Goal: Information Seeking & Learning: Find specific fact

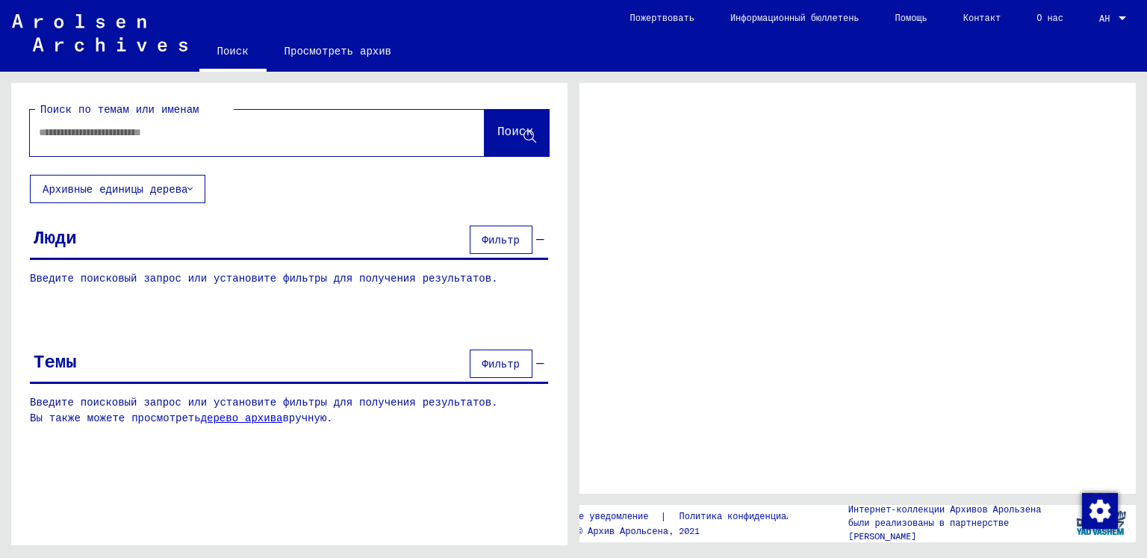
click at [196, 138] on input "text" at bounding box center [244, 133] width 410 height 16
type input "*******"
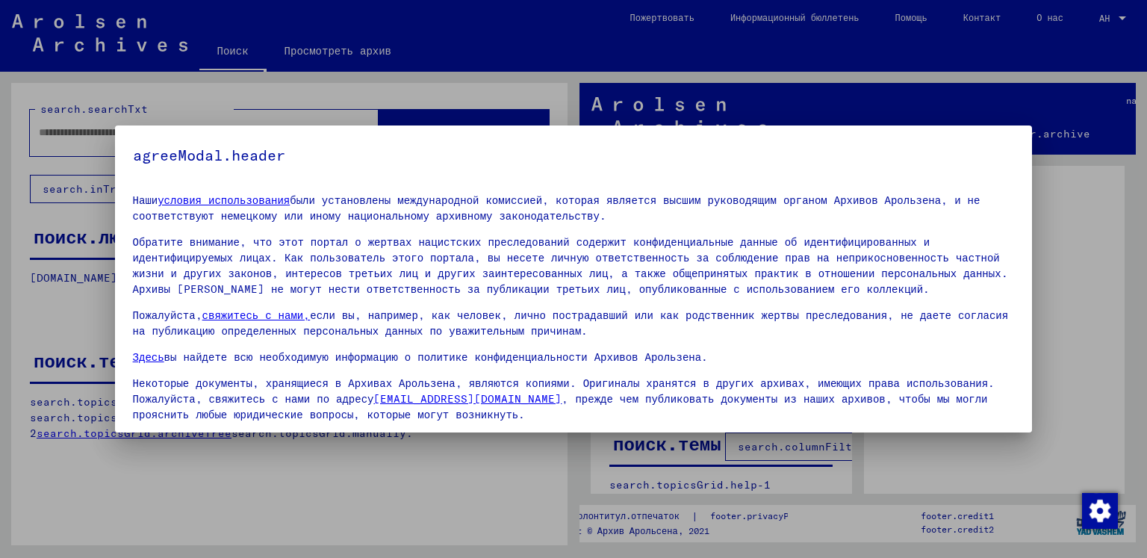
click at [62, 305] on div at bounding box center [573, 279] width 1147 height 558
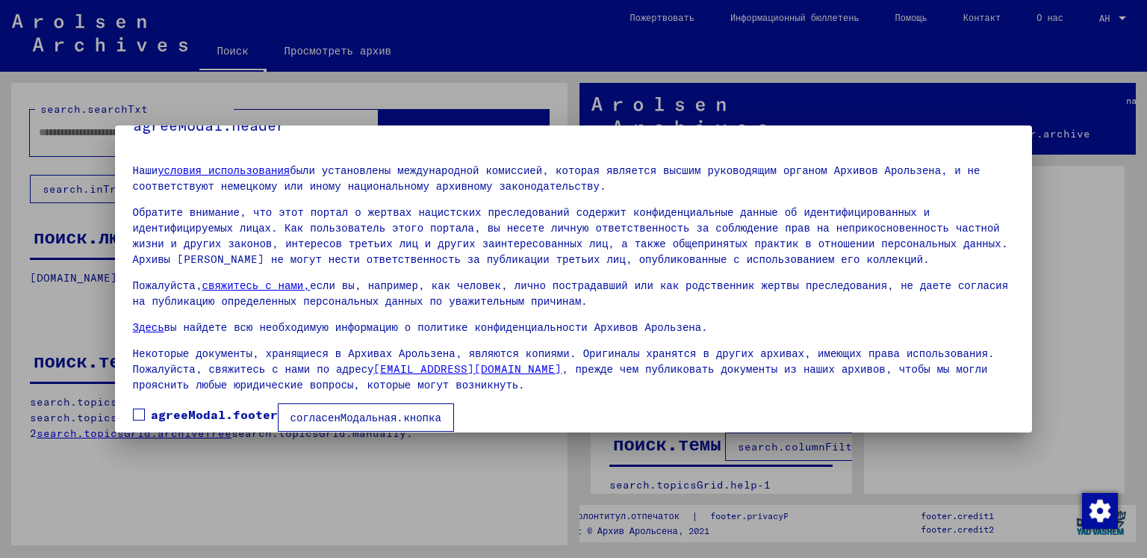
scroll to position [46, 0]
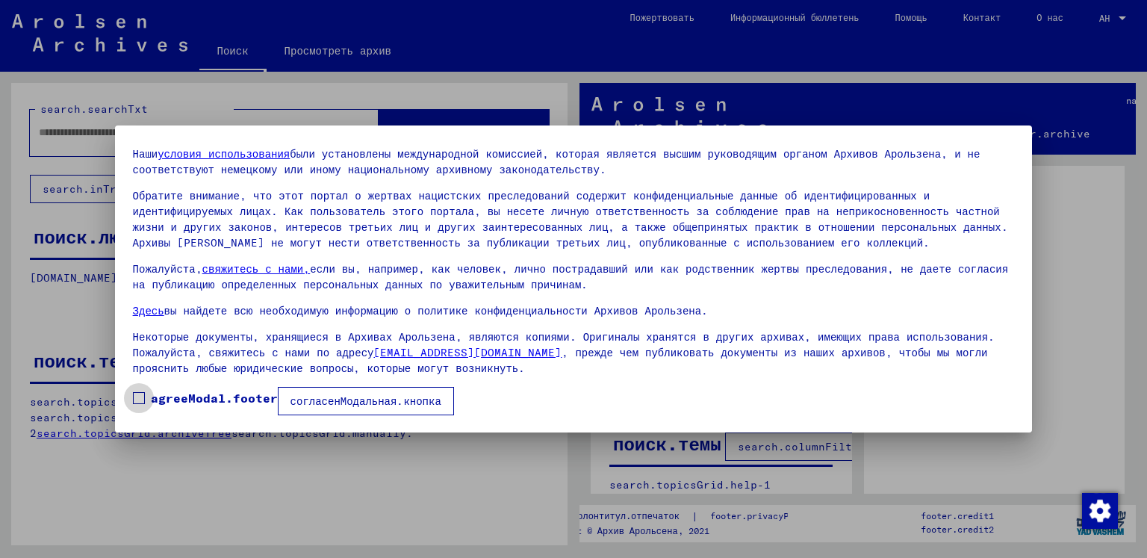
click at [198, 398] on font "agreeModal.footer" at bounding box center [214, 398] width 127 height 15
click at [331, 403] on font "согласенМодальная.кнопка" at bounding box center [365, 400] width 151 height 13
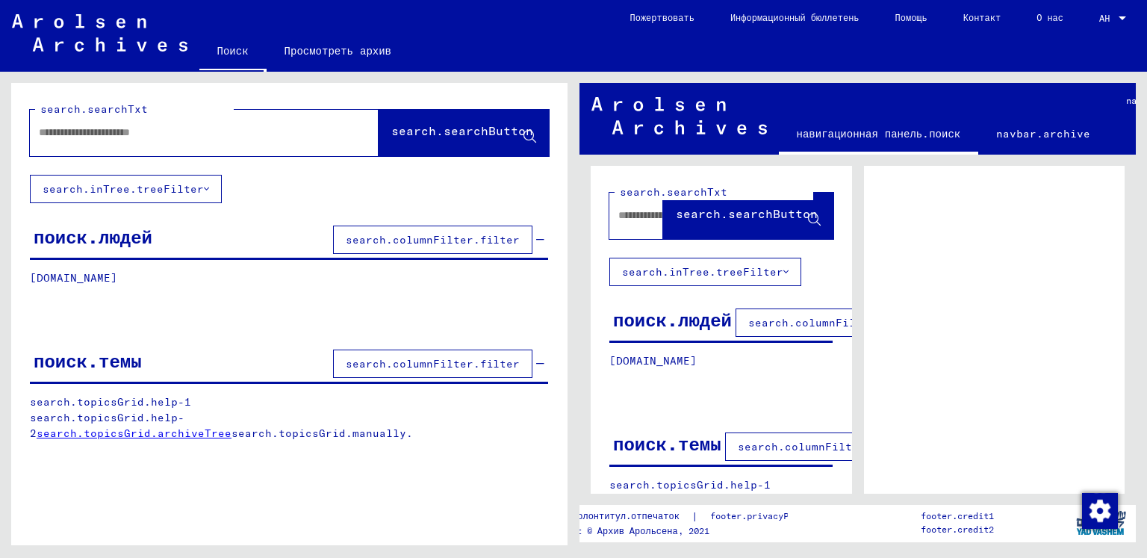
click at [216, 138] on input "text" at bounding box center [191, 133] width 304 height 16
click at [619, 228] on div at bounding box center [636, 216] width 54 height 34
drag, startPoint x: 765, startPoint y: 204, endPoint x: 777, endPoint y: 217, distance: 18.0
click at [772, 211] on button "search.searchButton" at bounding box center [748, 216] width 170 height 46
click at [167, 132] on input "text" at bounding box center [191, 133] width 304 height 16
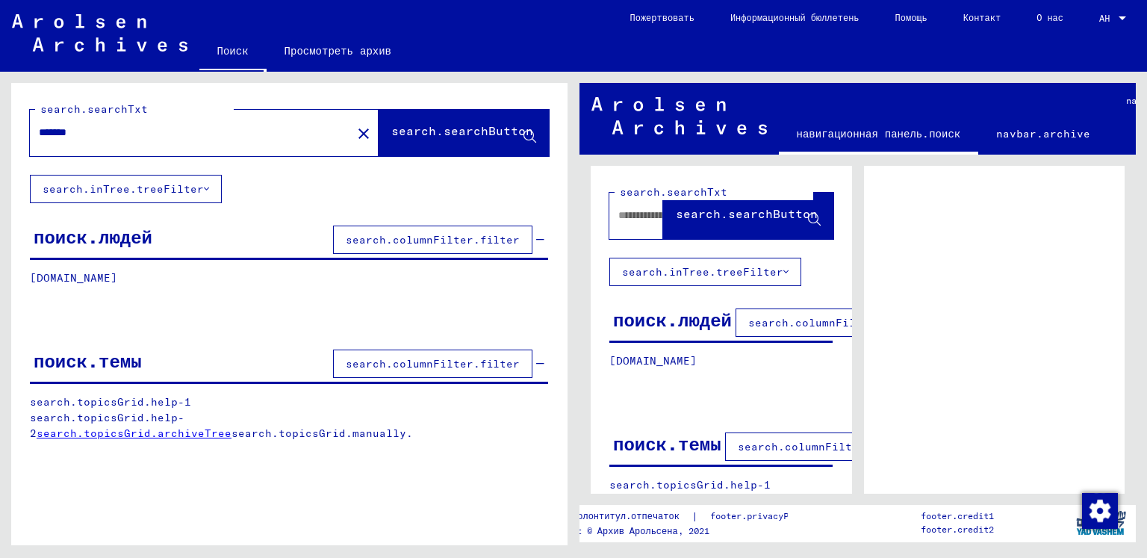
type input "*******"
click at [430, 140] on span "search.searchButton" at bounding box center [462, 133] width 142 height 15
